Goal: Task Accomplishment & Management: Use online tool/utility

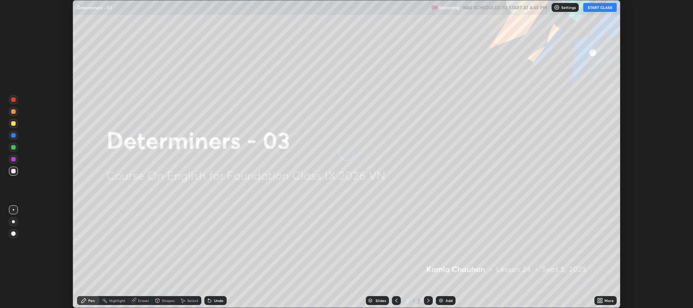
scroll to position [308, 693]
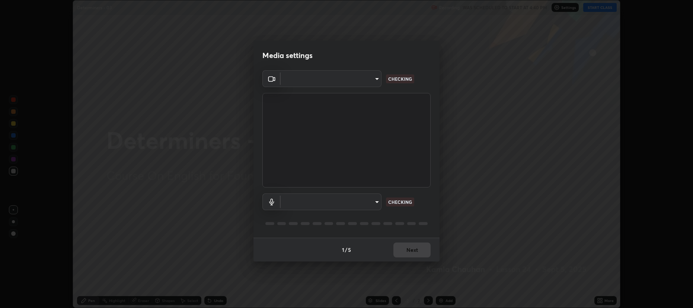
type input "274010abedf3a966fff1deb315cf8660767be7c8ffc22c31cb11d1c058d087d4"
type input "default"
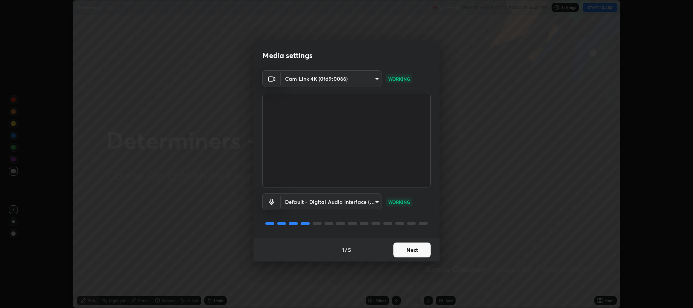
click at [409, 250] on button "Next" at bounding box center [411, 250] width 37 height 15
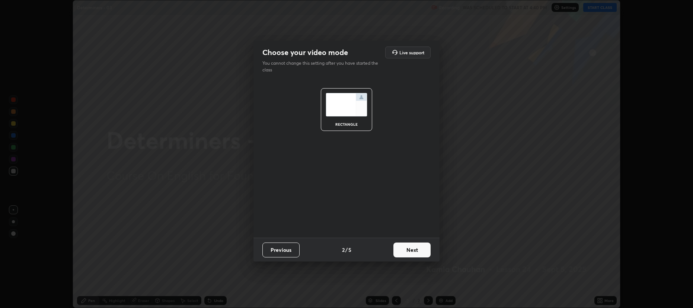
click at [411, 247] on button "Next" at bounding box center [411, 250] width 37 height 15
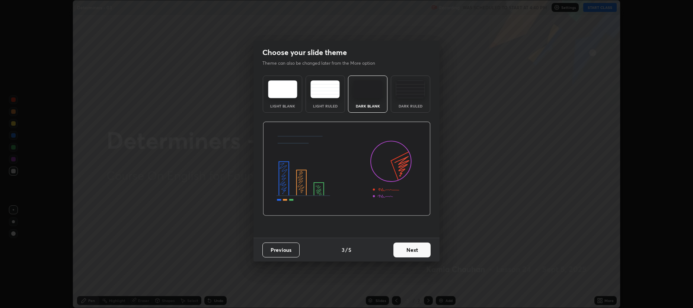
click at [409, 250] on button "Next" at bounding box center [411, 250] width 37 height 15
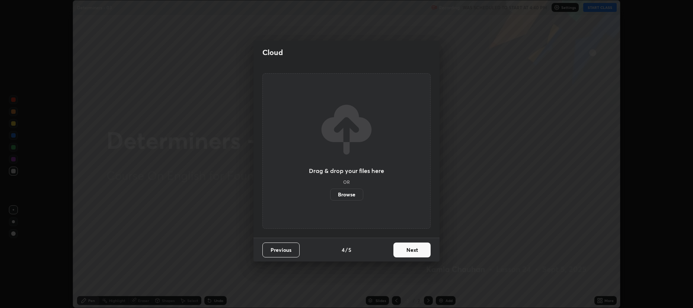
click at [410, 252] on button "Next" at bounding box center [411, 250] width 37 height 15
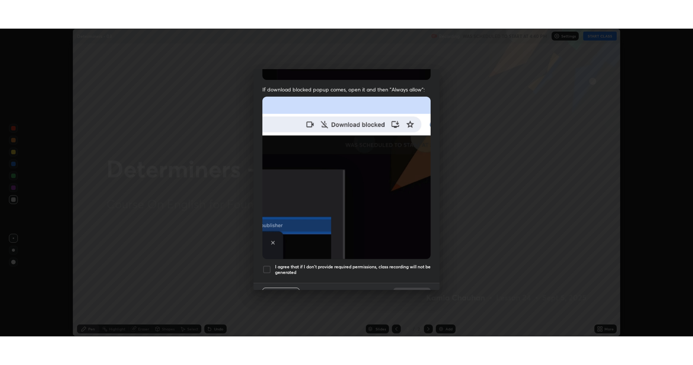
scroll to position [151, 0]
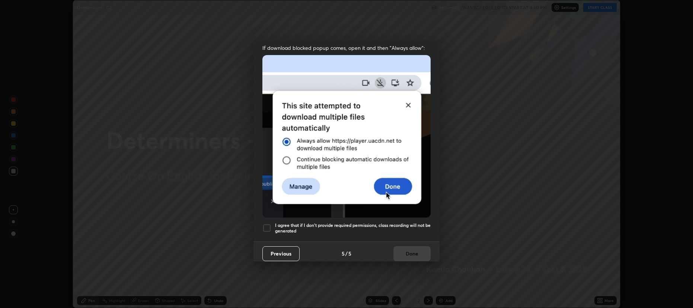
click at [266, 224] on div at bounding box center [266, 228] width 9 height 9
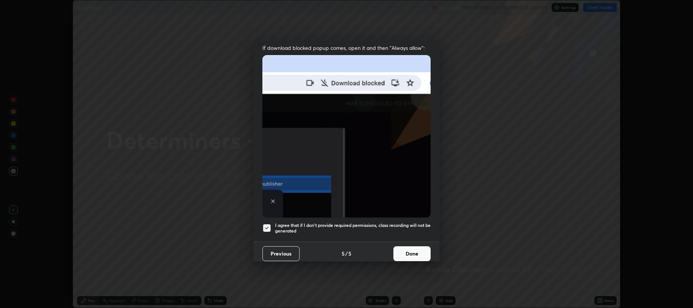
click at [407, 250] on button "Done" at bounding box center [411, 253] width 37 height 15
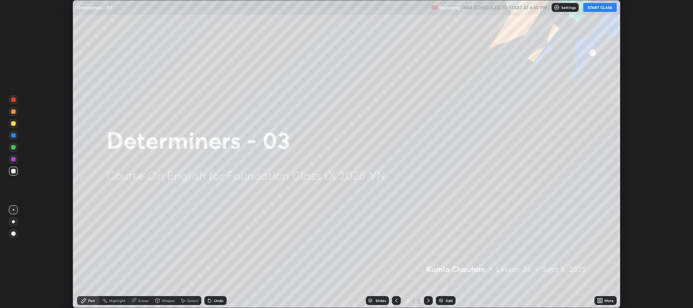
click at [600, 7] on button "START CLASS" at bounding box center [599, 7] width 33 height 9
click at [440, 300] on img at bounding box center [441, 301] width 6 height 6
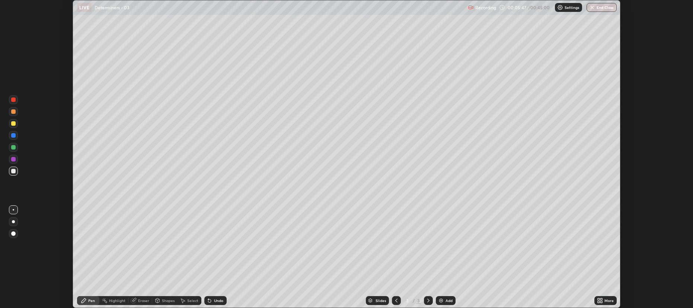
click at [218, 300] on div "Undo" at bounding box center [218, 301] width 9 height 4
click at [166, 302] on div "Shapes" at bounding box center [168, 301] width 13 height 4
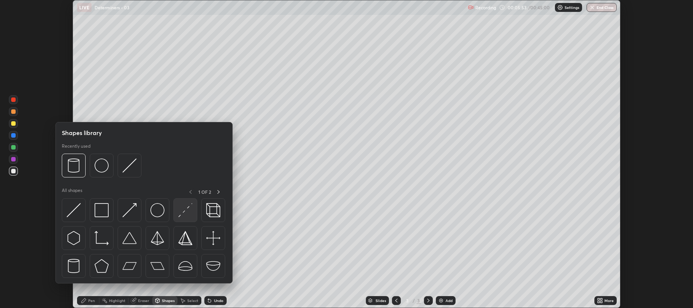
click at [187, 211] on img at bounding box center [185, 210] width 14 height 14
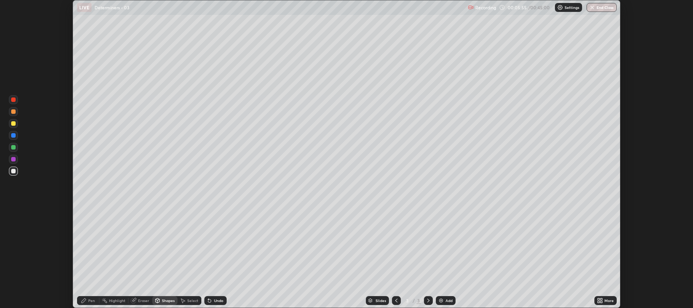
click at [140, 300] on div "Eraser" at bounding box center [143, 301] width 11 height 4
click at [12, 274] on icon at bounding box center [12, 273] width 1 height 1
click at [162, 302] on div "Shapes" at bounding box center [168, 301] width 13 height 4
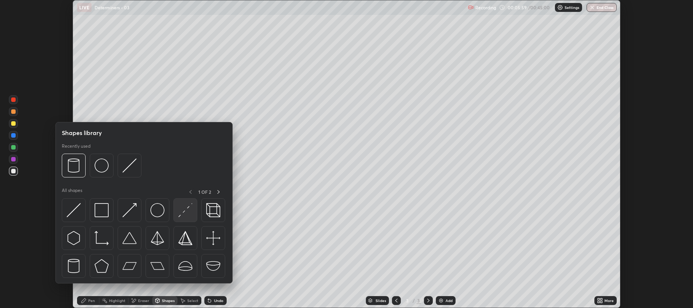
click at [186, 208] on img at bounding box center [185, 210] width 14 height 14
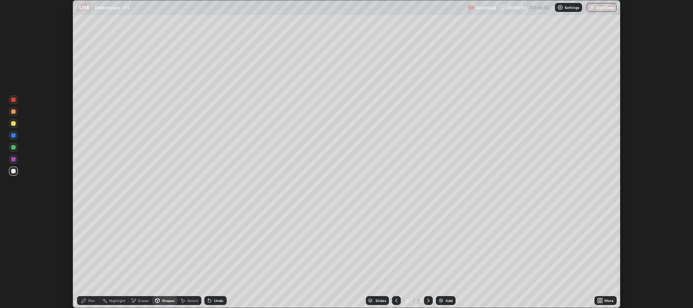
click at [88, 299] on div "Pen" at bounding box center [88, 300] width 22 height 9
click at [169, 304] on div "Shapes" at bounding box center [164, 300] width 25 height 9
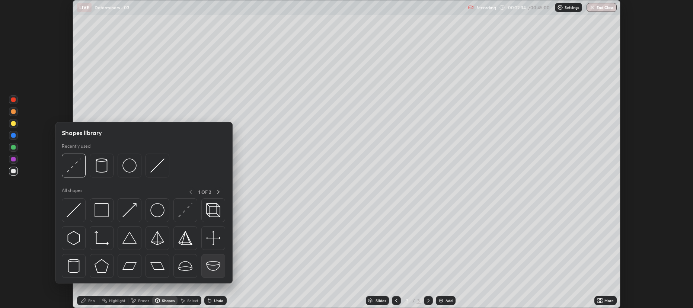
click at [210, 262] on img at bounding box center [213, 266] width 14 height 14
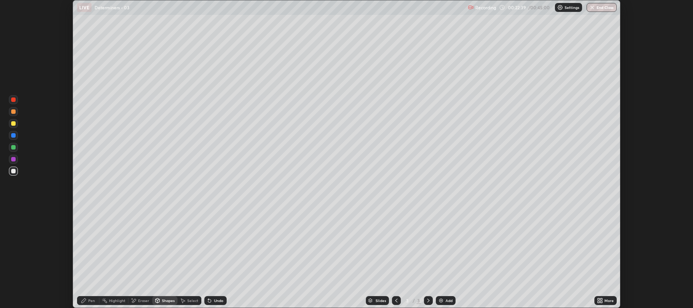
click at [218, 301] on div "Undo" at bounding box center [218, 301] width 9 height 4
click at [218, 303] on div "Undo" at bounding box center [215, 300] width 22 height 9
click at [220, 303] on div "Undo" at bounding box center [218, 301] width 9 height 4
click at [140, 299] on div "Eraser" at bounding box center [143, 301] width 11 height 4
click at [92, 300] on div "Pen" at bounding box center [91, 301] width 7 height 4
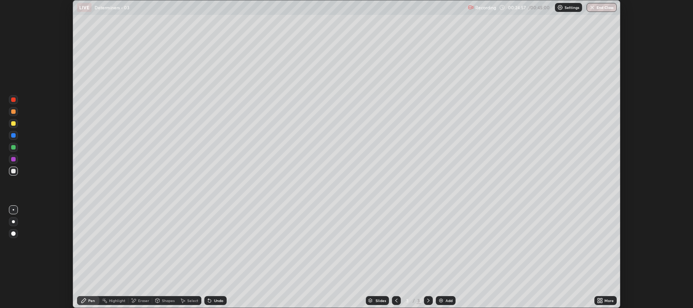
click at [144, 297] on div "Eraser" at bounding box center [140, 300] width 24 height 9
click at [92, 299] on div "Pen" at bounding box center [91, 301] width 7 height 4
click at [602, 302] on icon at bounding box center [601, 302] width 2 height 2
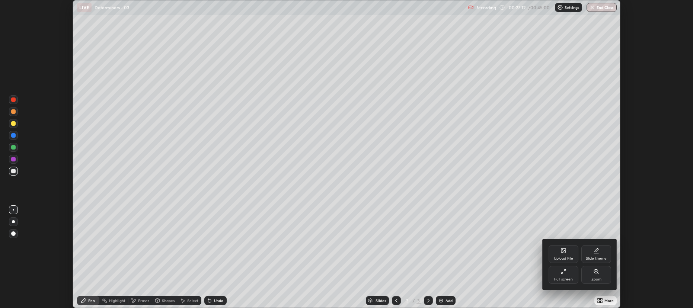
click at [565, 274] on icon at bounding box center [563, 272] width 6 height 6
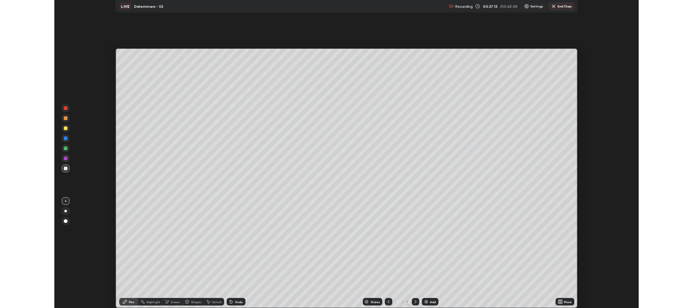
scroll to position [365, 693]
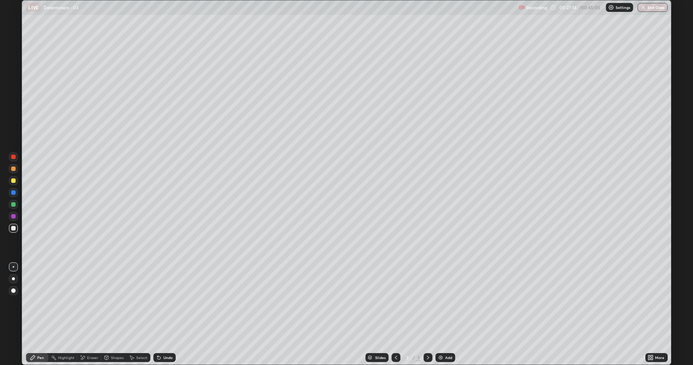
click at [165, 308] on div "Undo" at bounding box center [167, 358] width 9 height 4
click at [164, 308] on div "Undo" at bounding box center [167, 358] width 9 height 4
click at [163, 308] on div "Undo" at bounding box center [167, 358] width 9 height 4
click at [162, 308] on div "Undo" at bounding box center [164, 358] width 22 height 9
click at [159, 308] on div "Undo" at bounding box center [164, 358] width 22 height 9
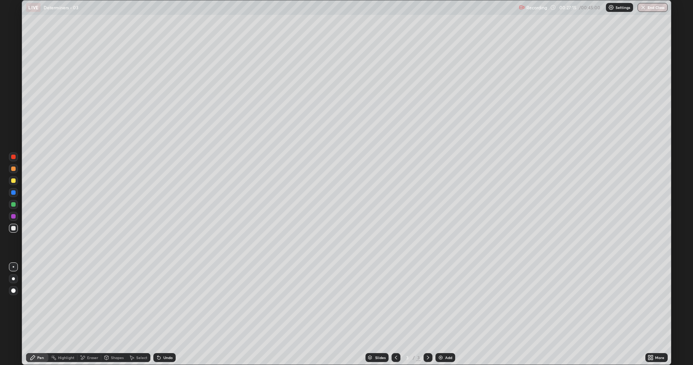
click at [162, 308] on div "Undo" at bounding box center [164, 358] width 22 height 9
click at [161, 308] on div "Undo" at bounding box center [164, 358] width 22 height 9
click at [163, 308] on div "Undo" at bounding box center [167, 358] width 9 height 4
click at [162, 308] on div "Undo" at bounding box center [164, 358] width 22 height 9
click at [159, 308] on icon at bounding box center [159, 358] width 6 height 6
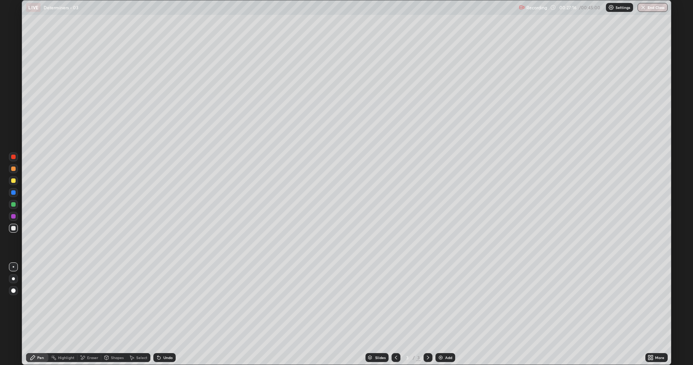
click at [160, 308] on div "Undo" at bounding box center [164, 358] width 22 height 9
click at [159, 308] on icon at bounding box center [159, 358] width 6 height 6
click at [155, 308] on div "Undo" at bounding box center [164, 358] width 22 height 9
click at [154, 308] on div "Undo" at bounding box center [164, 358] width 22 height 9
click at [642, 9] on img "button" at bounding box center [643, 7] width 6 height 6
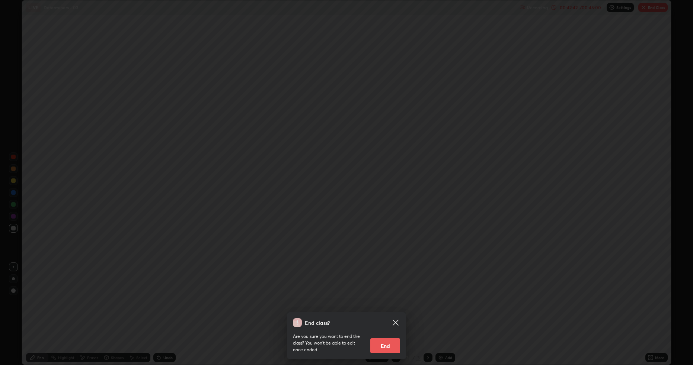
click at [386, 308] on button "End" at bounding box center [385, 346] width 30 height 15
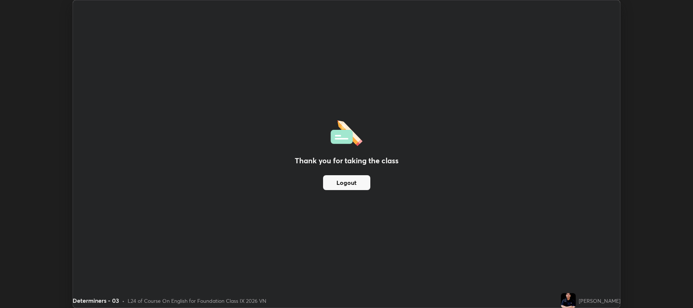
scroll to position [36905, 36521]
